Goal: Transaction & Acquisition: Book appointment/travel/reservation

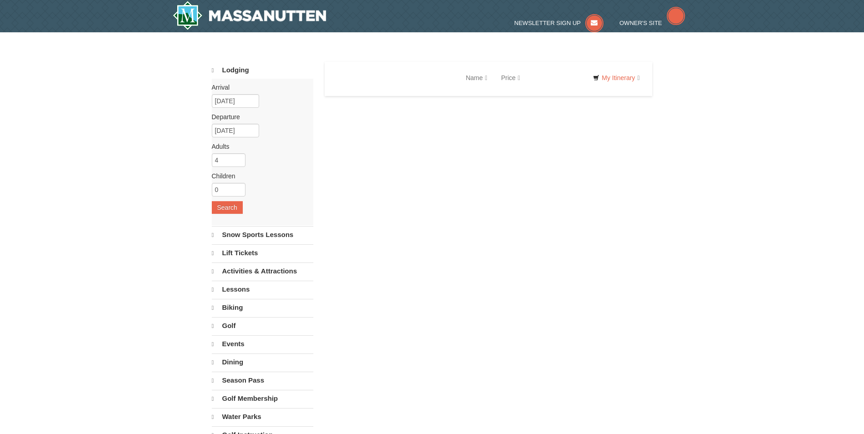
select select "9"
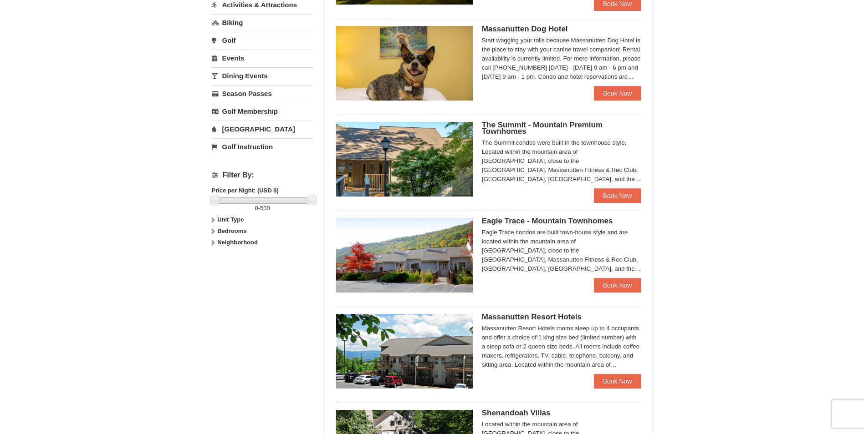
scroll to position [273, 0]
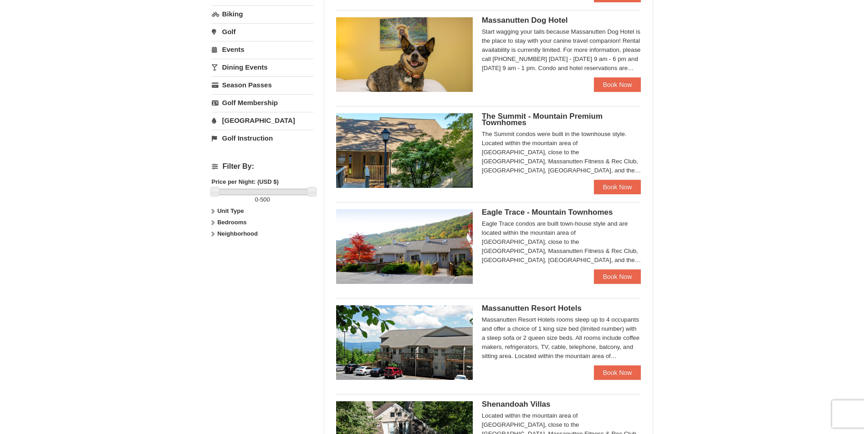
click at [211, 213] on icon at bounding box center [212, 211] width 6 height 6
click at [213, 240] on icon at bounding box center [212, 241] width 6 height 6
click at [212, 270] on input "checkbox" at bounding box center [215, 272] width 6 height 6
checkbox input "true"
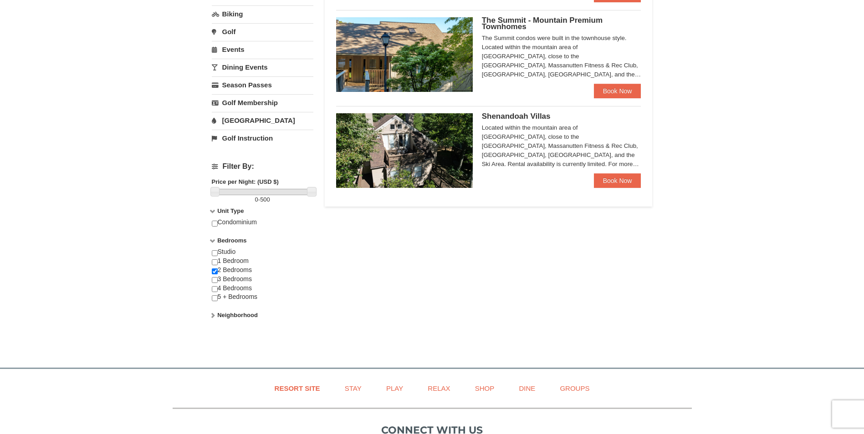
click at [213, 315] on icon at bounding box center [212, 315] width 6 height 6
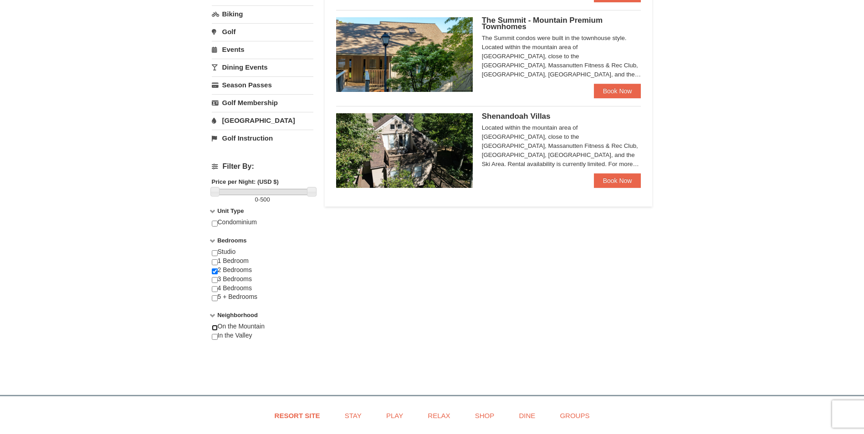
click at [215, 328] on input "checkbox" at bounding box center [215, 328] width 6 height 6
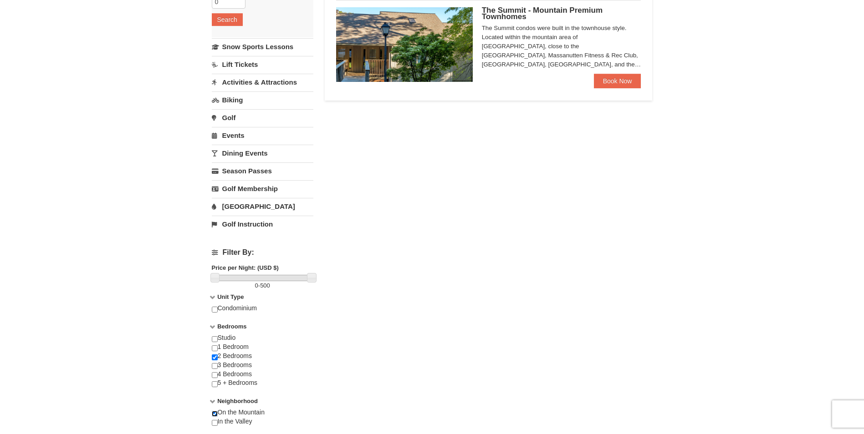
scroll to position [228, 0]
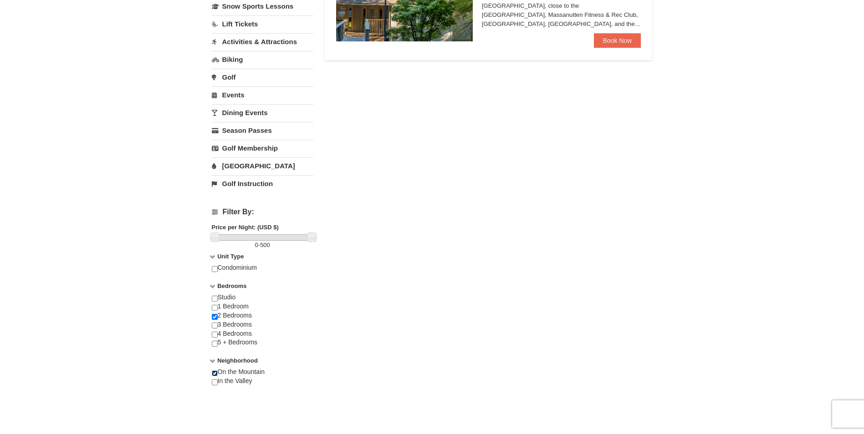
click at [214, 371] on input "checkbox" at bounding box center [215, 374] width 6 height 6
checkbox input "false"
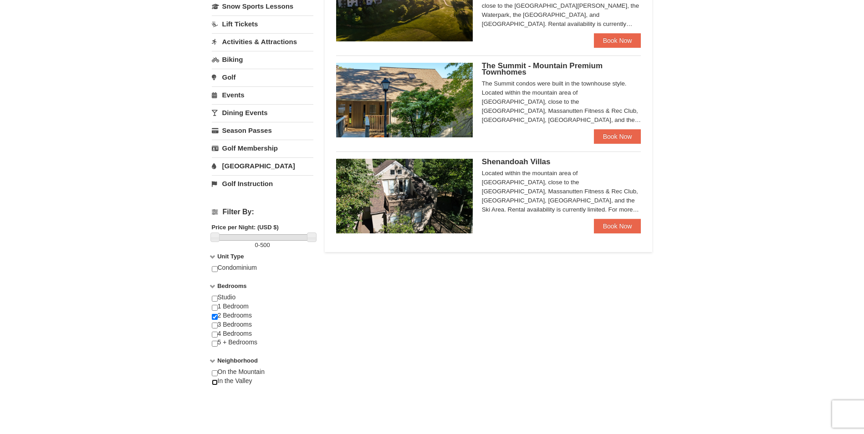
click at [214, 381] on input "checkbox" at bounding box center [215, 383] width 6 height 6
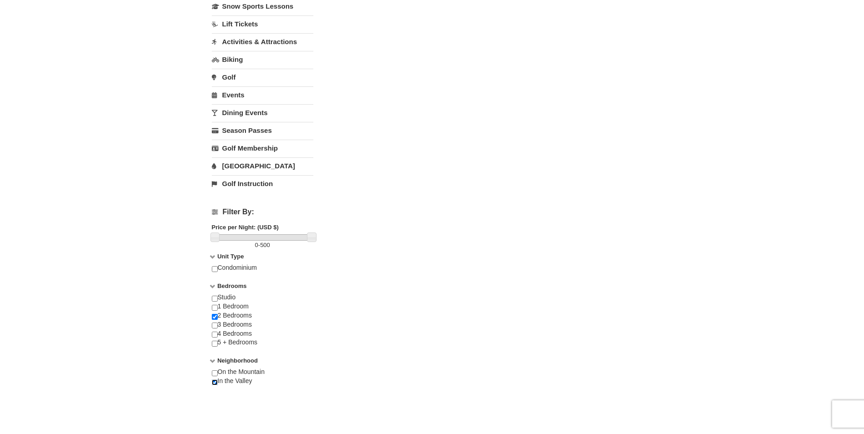
click at [216, 383] on input "checkbox" at bounding box center [215, 383] width 6 height 6
checkbox input "false"
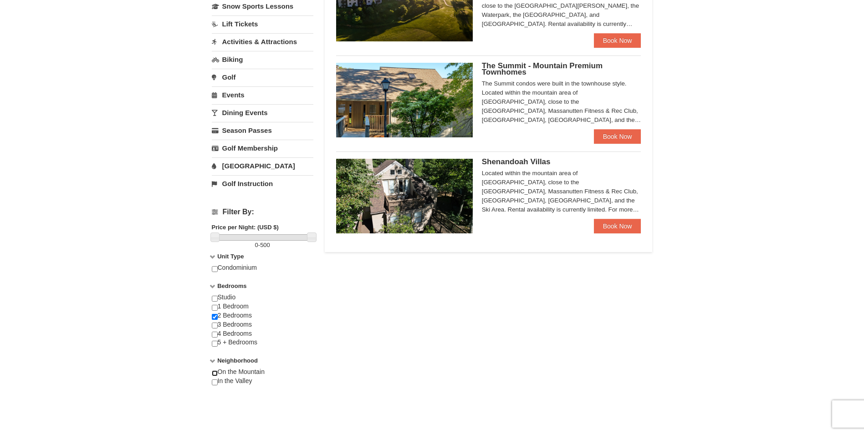
click at [216, 375] on input "checkbox" at bounding box center [215, 374] width 6 height 6
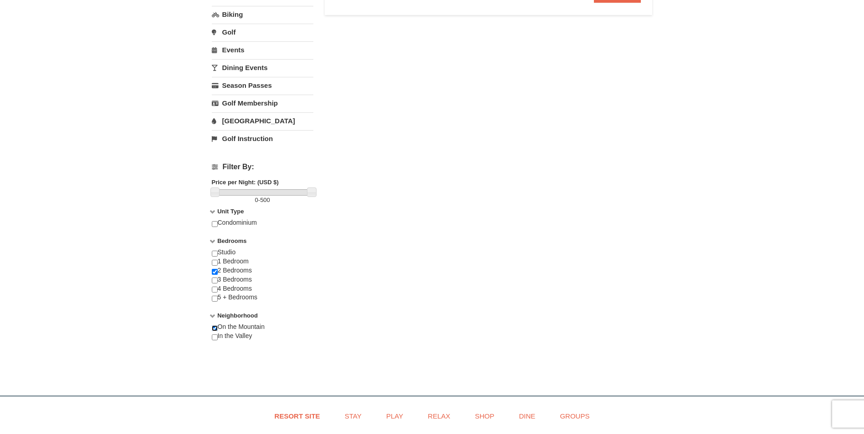
scroll to position [273, 0]
click at [214, 326] on input "checkbox" at bounding box center [215, 328] width 6 height 6
checkbox input "false"
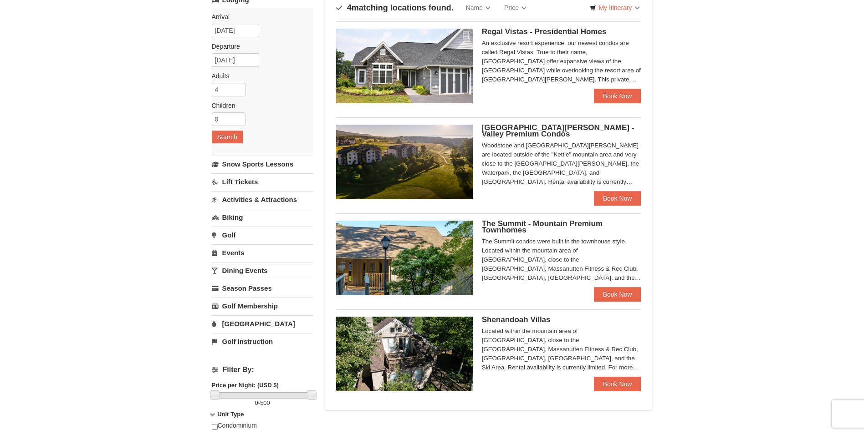
scroll to position [91, 0]
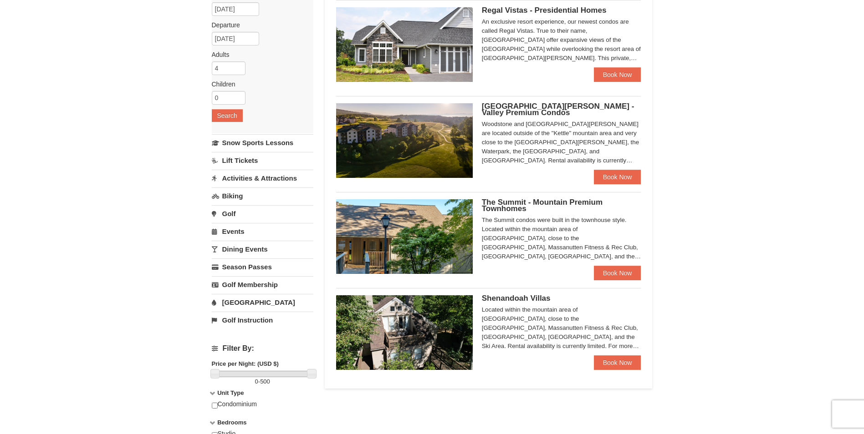
click at [450, 254] on img at bounding box center [404, 236] width 137 height 75
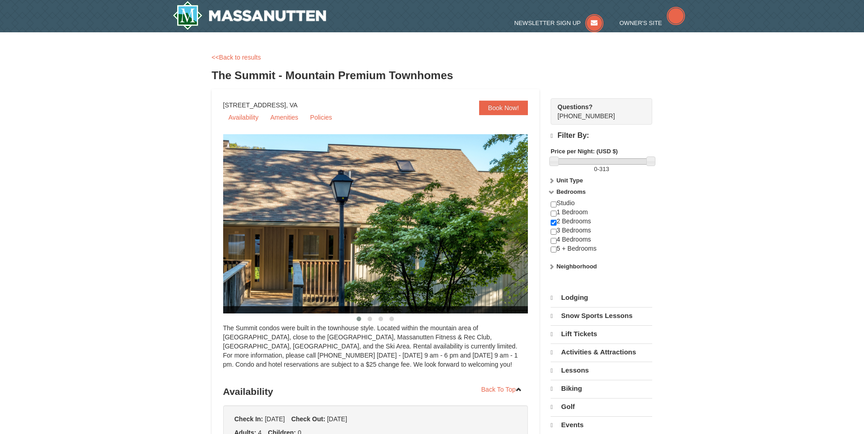
select select "9"
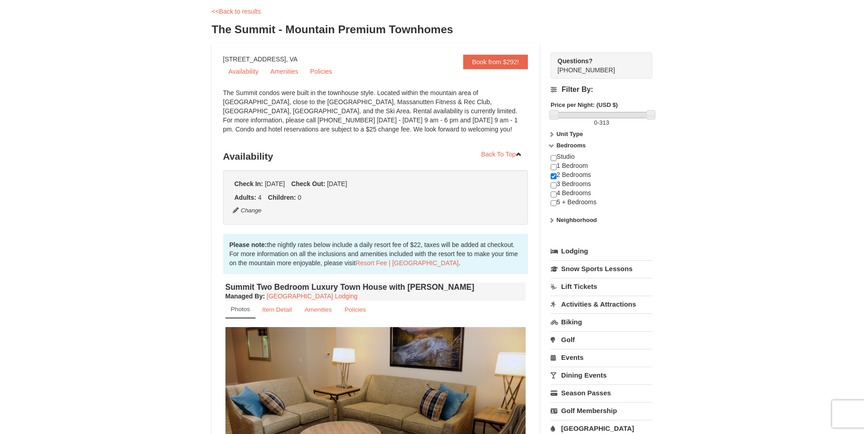
scroll to position [182, 0]
